Goal: Task Accomplishment & Management: Use online tool/utility

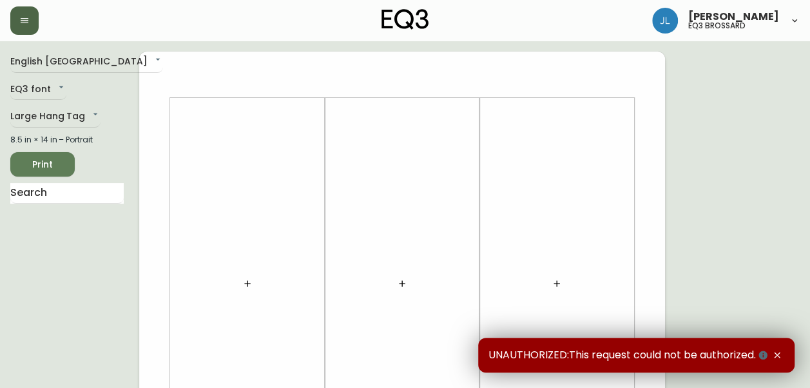
click at [17, 21] on button "button" at bounding box center [24, 20] width 28 height 28
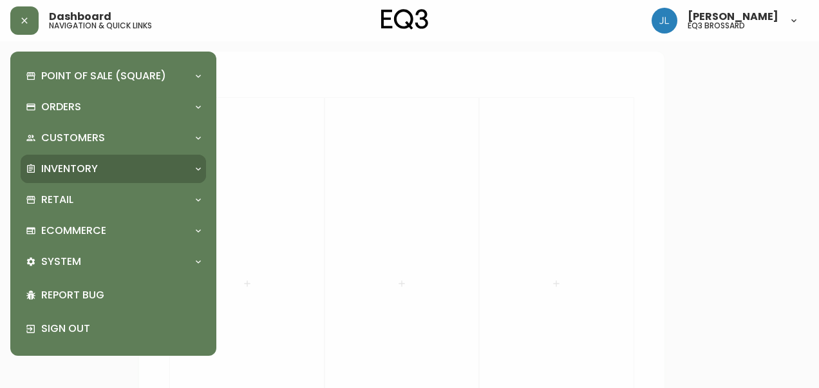
click at [66, 157] on div "Inventory" at bounding box center [114, 169] width 186 height 28
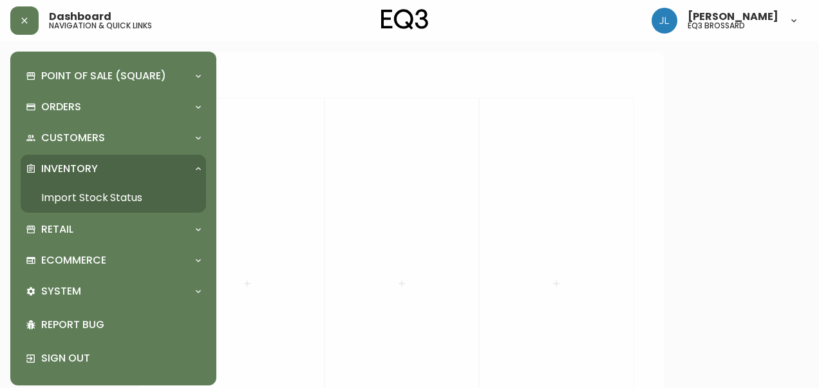
click at [84, 198] on link "Import Stock Status" at bounding box center [114, 198] width 186 height 30
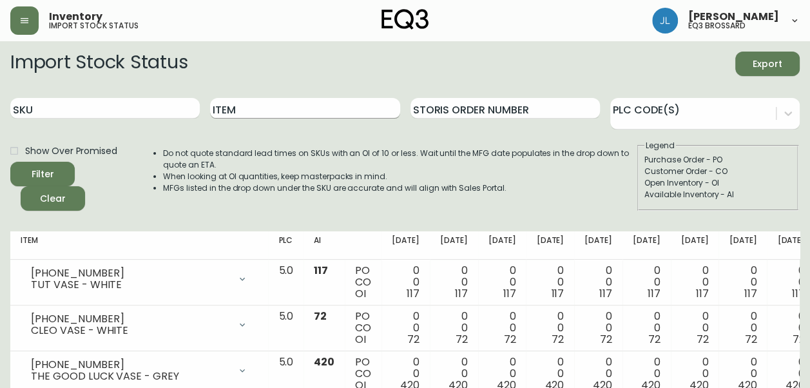
click at [270, 115] on input "Item" at bounding box center [304, 108] width 189 height 21
click at [10, 162] on button "Filter" at bounding box center [42, 174] width 64 height 24
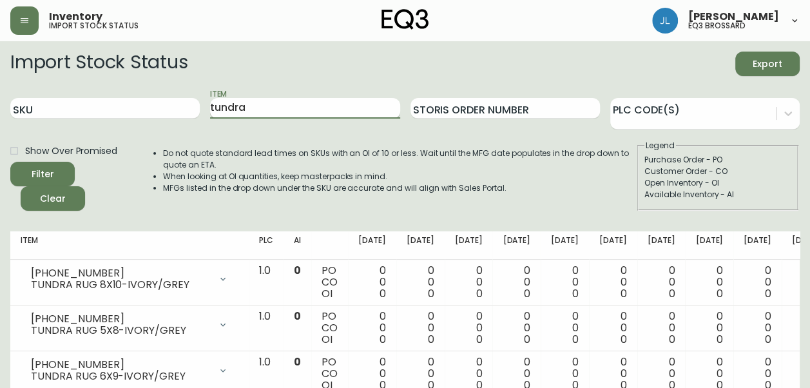
click at [258, 104] on input "tundra" at bounding box center [304, 108] width 189 height 21
drag, startPoint x: 258, startPoint y: 104, endPoint x: 215, endPoint y: 108, distance: 42.6
click at [215, 108] on input "tundra" at bounding box center [304, 108] width 189 height 21
click at [10, 162] on button "Filter" at bounding box center [42, 174] width 64 height 24
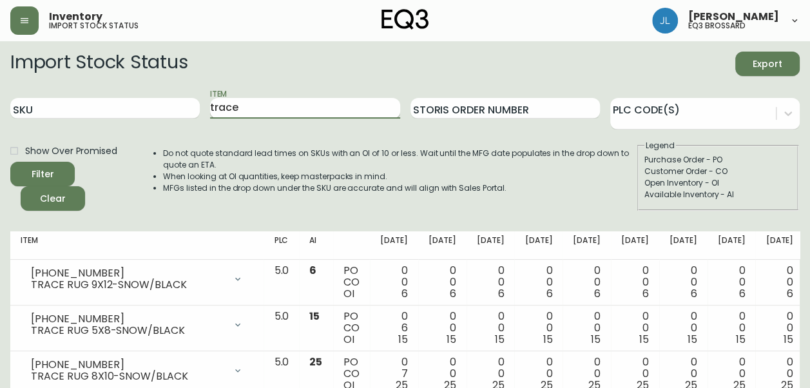
click at [253, 111] on input "trace" at bounding box center [304, 108] width 189 height 21
click at [10, 162] on button "Filter" at bounding box center [42, 174] width 64 height 24
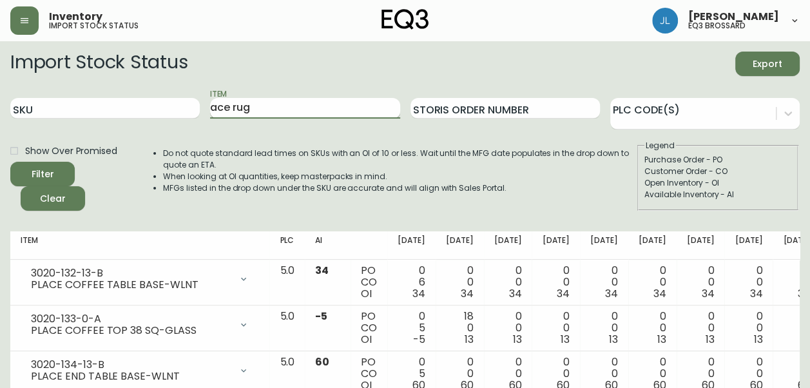
click at [10, 162] on button "Filter" at bounding box center [42, 174] width 64 height 24
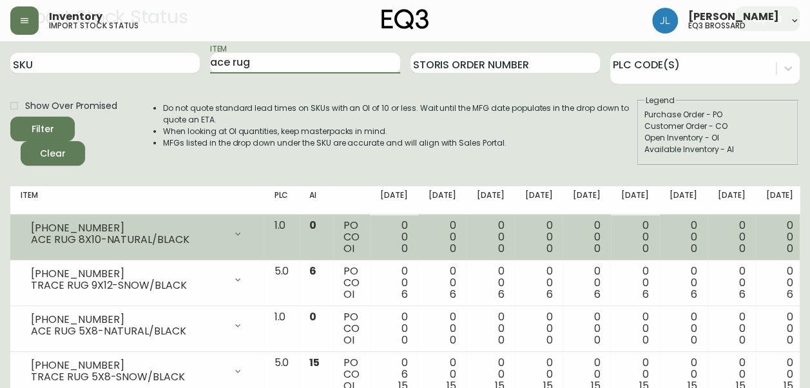
scroll to position [48, 0]
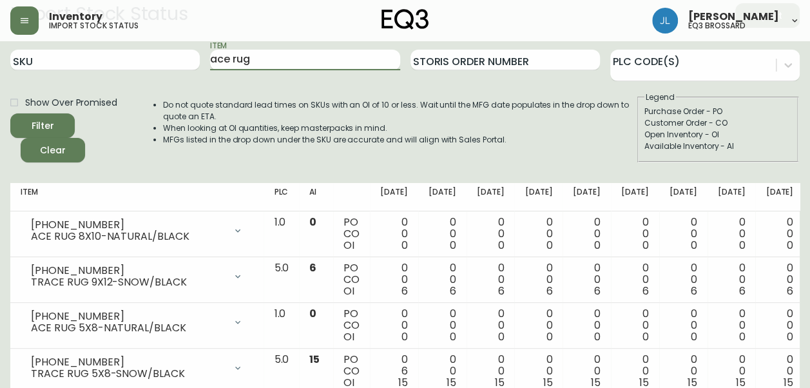
drag, startPoint x: 275, startPoint y: 57, endPoint x: 134, endPoint y: 44, distance: 141.7
click at [134, 44] on div "SKU Item ace rug Storis Order Number PLC Code(s)" at bounding box center [404, 60] width 789 height 42
click at [10, 113] on button "Filter" at bounding box center [42, 125] width 64 height 24
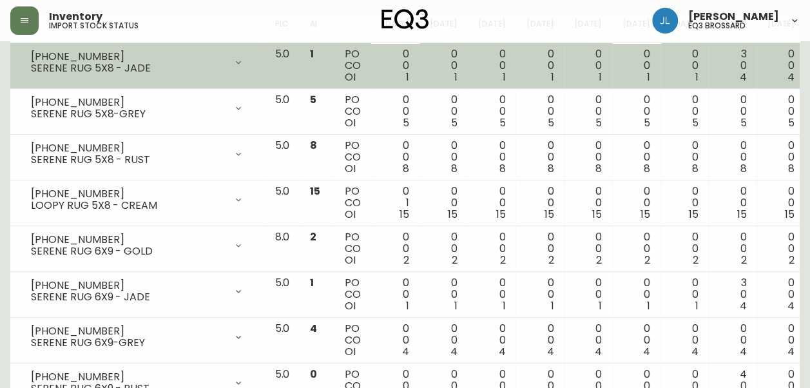
scroll to position [224, 0]
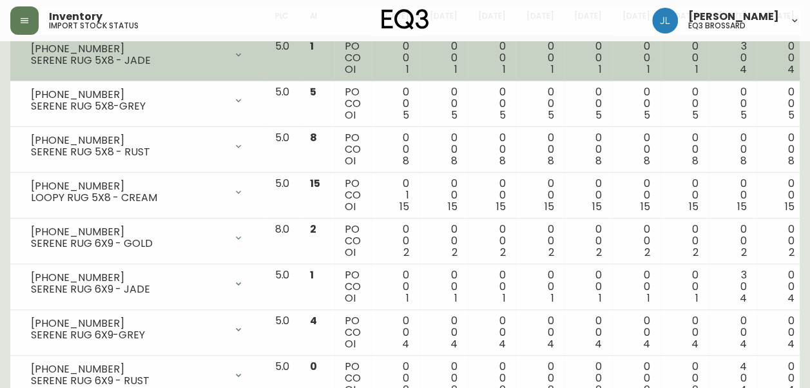
drag, startPoint x: 336, startPoint y: 299, endPoint x: 164, endPoint y: 222, distance: 189.2
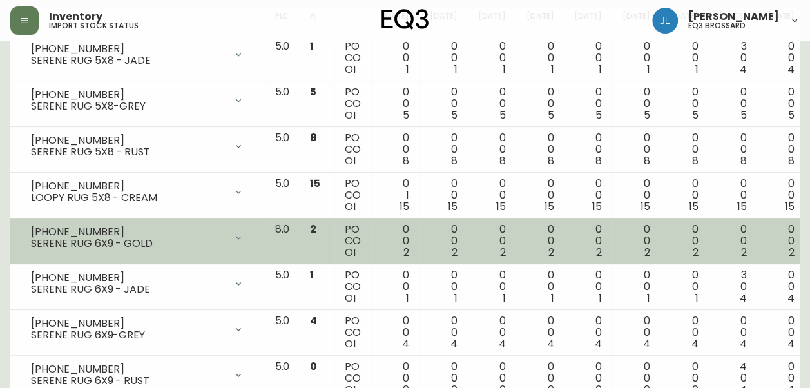
click at [164, 222] on td "[PHONE_NUMBER] SERENE RUG 6X9 - GOLD Opening Balance 2 ( [DATE] ) Available Inv…" at bounding box center [137, 241] width 254 height 46
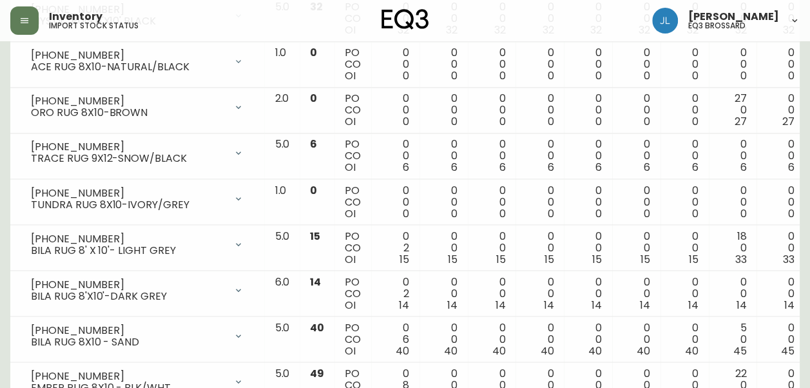
scroll to position [1202, 0]
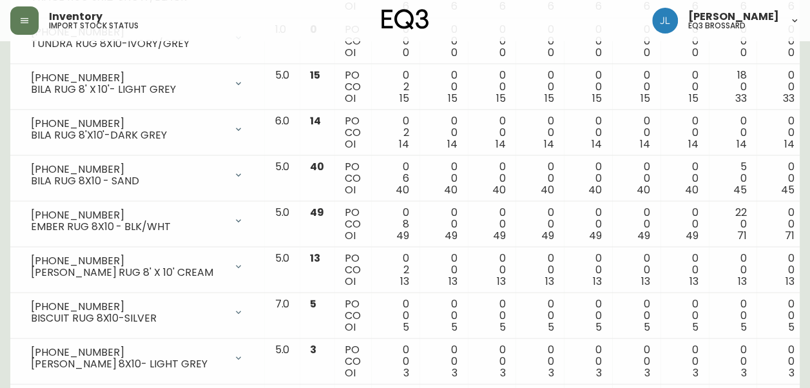
click at [264, 229] on td "5.0" at bounding box center [281, 224] width 35 height 46
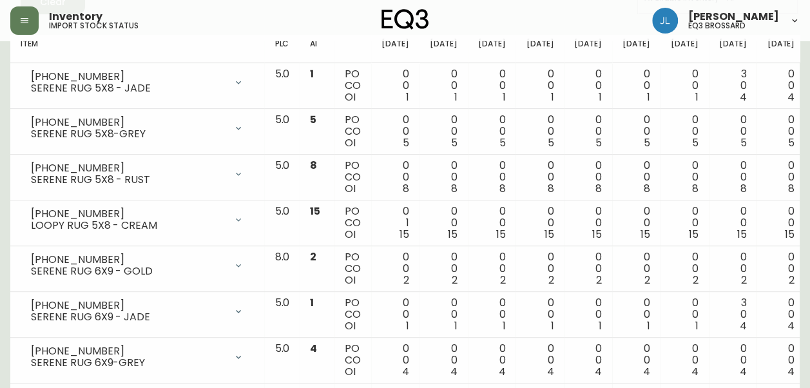
scroll to position [0, 0]
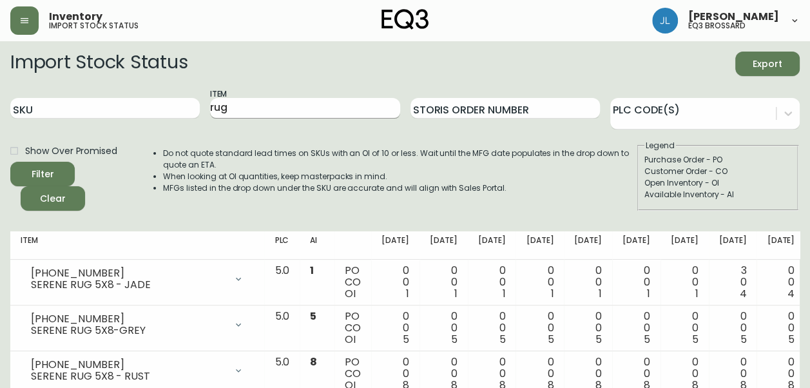
click at [210, 108] on input "rug" at bounding box center [304, 108] width 189 height 21
click at [10, 162] on button "Filter" at bounding box center [42, 174] width 64 height 24
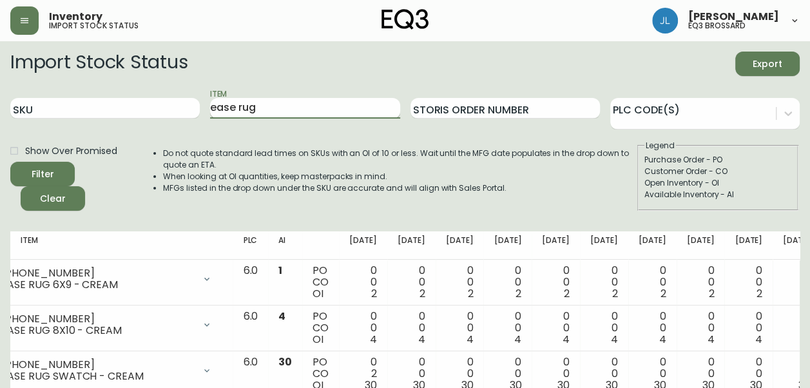
click at [240, 103] on input "ease rug" at bounding box center [304, 108] width 189 height 21
click at [10, 162] on button "Filter" at bounding box center [42, 174] width 64 height 24
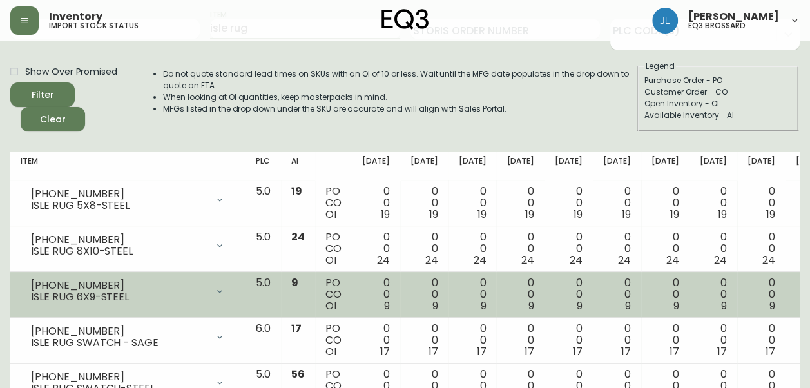
scroll to position [80, 0]
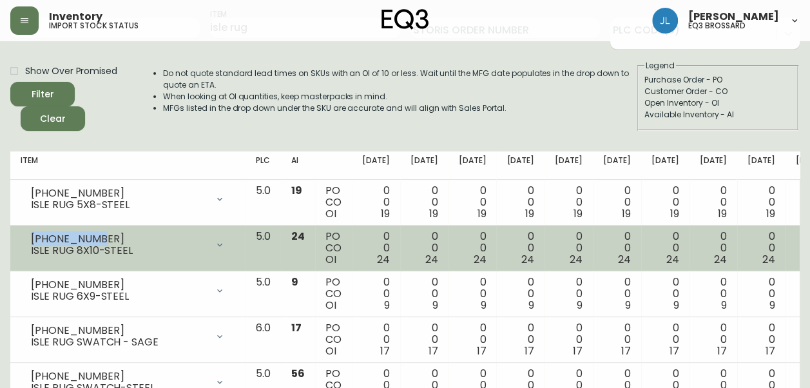
drag, startPoint x: 99, startPoint y: 239, endPoint x: 17, endPoint y: 244, distance: 81.3
click at [17, 244] on td "[PHONE_NUMBER] ISLE RUG 8X10-STEEL Opening Balance 24 ( [DATE] ) Available Inve…" at bounding box center [127, 248] width 235 height 46
copy div "[PHONE_NUMBER]"
click at [100, 232] on div "[PHONE_NUMBER] ISLE RUG 8X10-STEEL" at bounding box center [128, 245] width 215 height 28
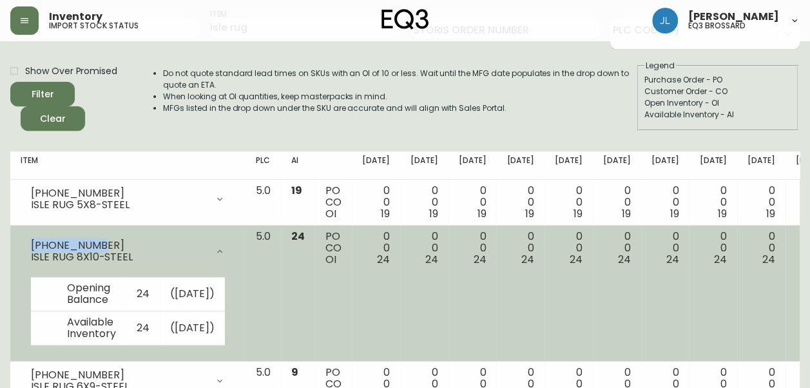
click at [52, 245] on div "[PHONE_NUMBER]" at bounding box center [119, 246] width 176 height 12
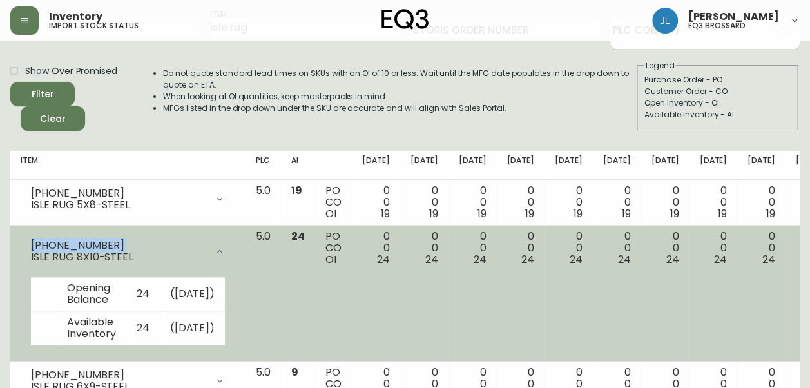
click at [52, 245] on div "[PHONE_NUMBER]" at bounding box center [119, 246] width 176 height 12
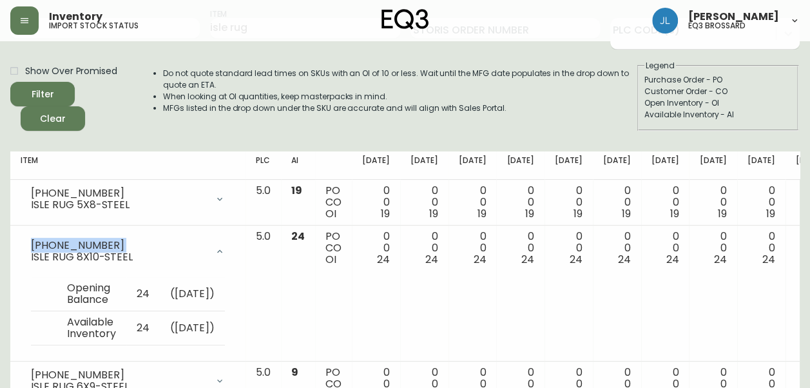
scroll to position [0, 0]
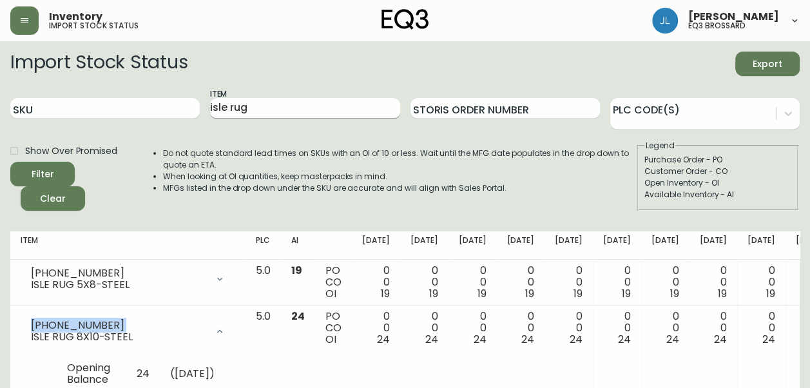
click at [302, 107] on input "isle rug" at bounding box center [304, 108] width 189 height 21
type input "i"
click at [10, 162] on button "Filter" at bounding box center [42, 174] width 64 height 24
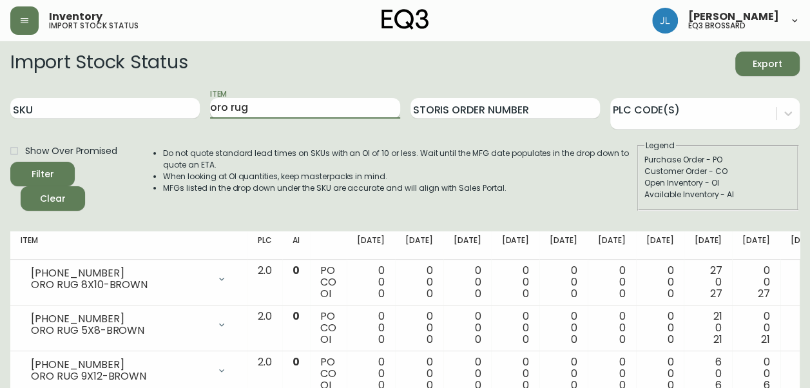
click at [222, 110] on input "oro rug" at bounding box center [304, 108] width 189 height 21
type input "link"
click at [10, 162] on button "Filter" at bounding box center [42, 174] width 64 height 24
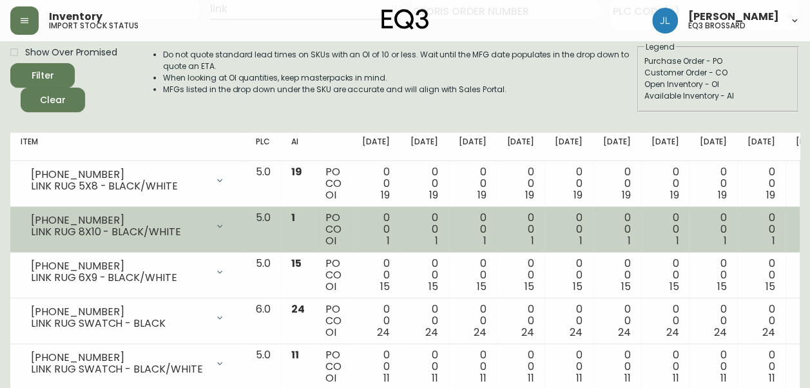
scroll to position [98, 0]
